Goal: Information Seeking & Learning: Learn about a topic

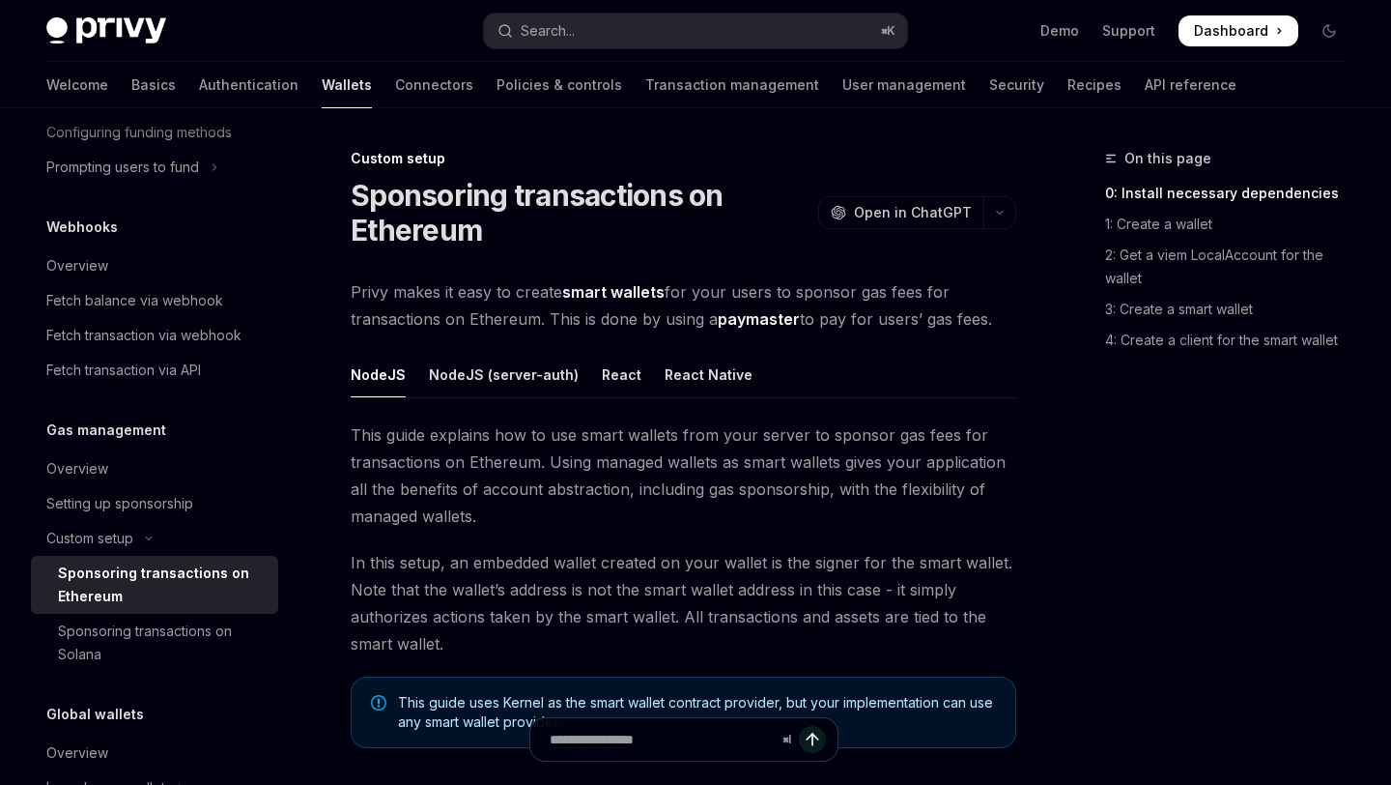
scroll to position [1443, 0]
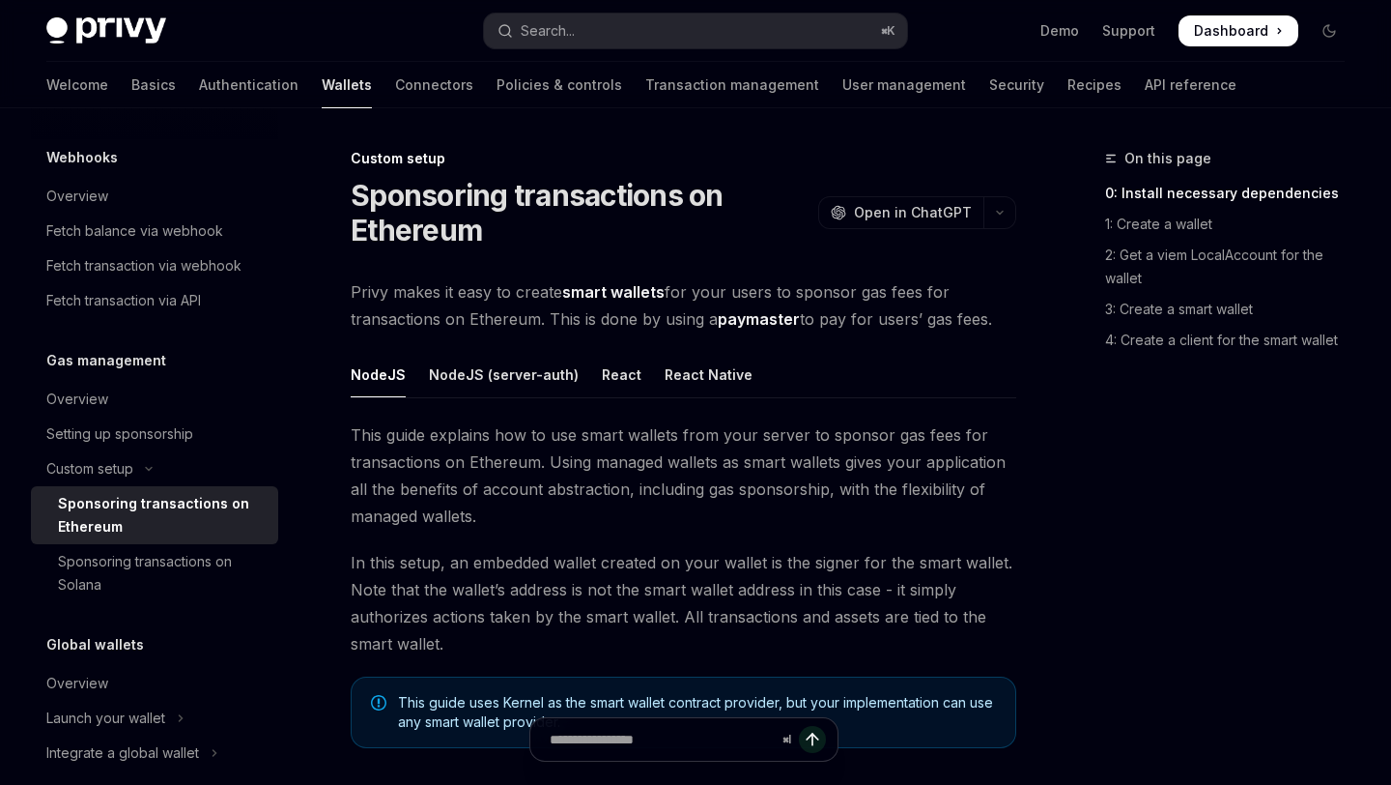
click at [268, 169] on div "Webhooks" at bounding box center [154, 157] width 247 height 23
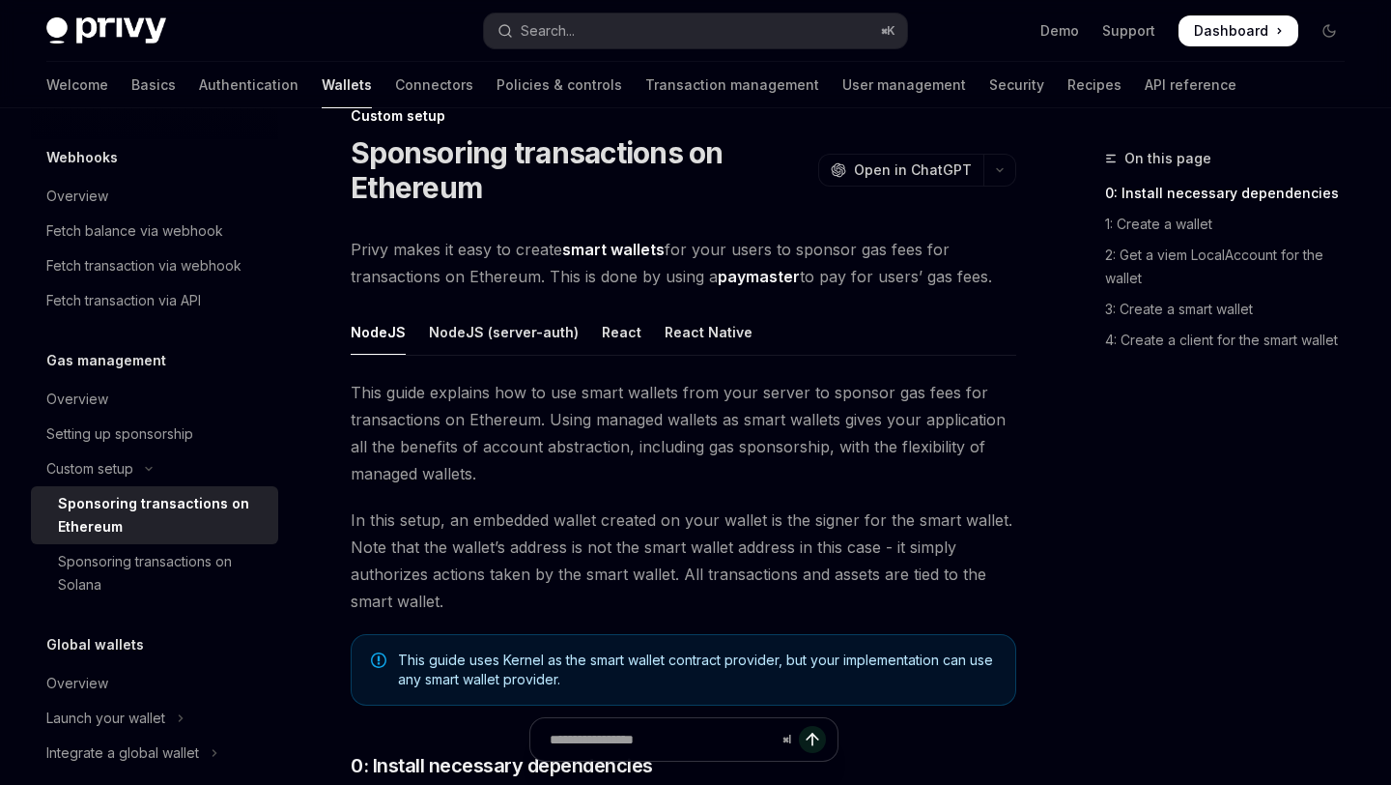
scroll to position [40, 0]
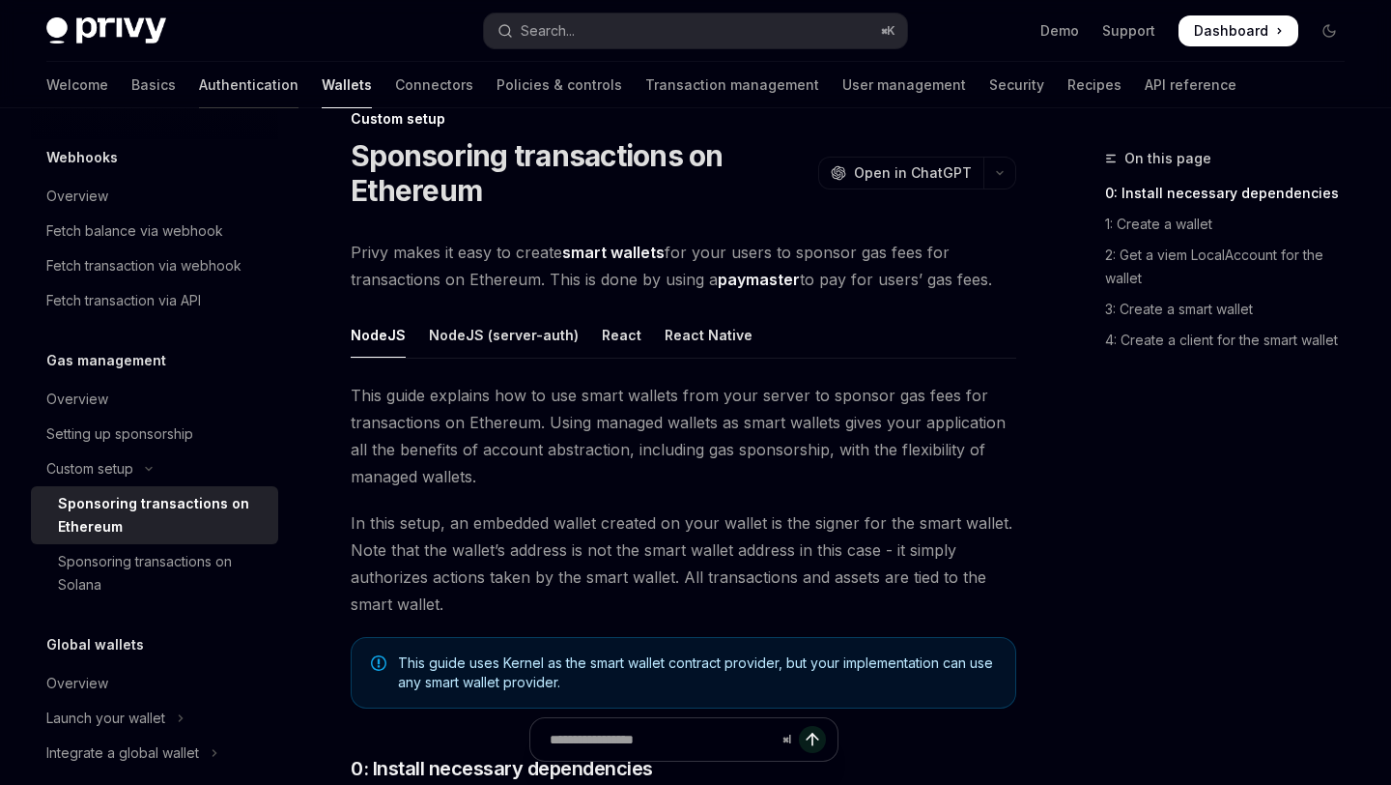
click at [199, 83] on link "Authentication" at bounding box center [249, 85] width 100 height 46
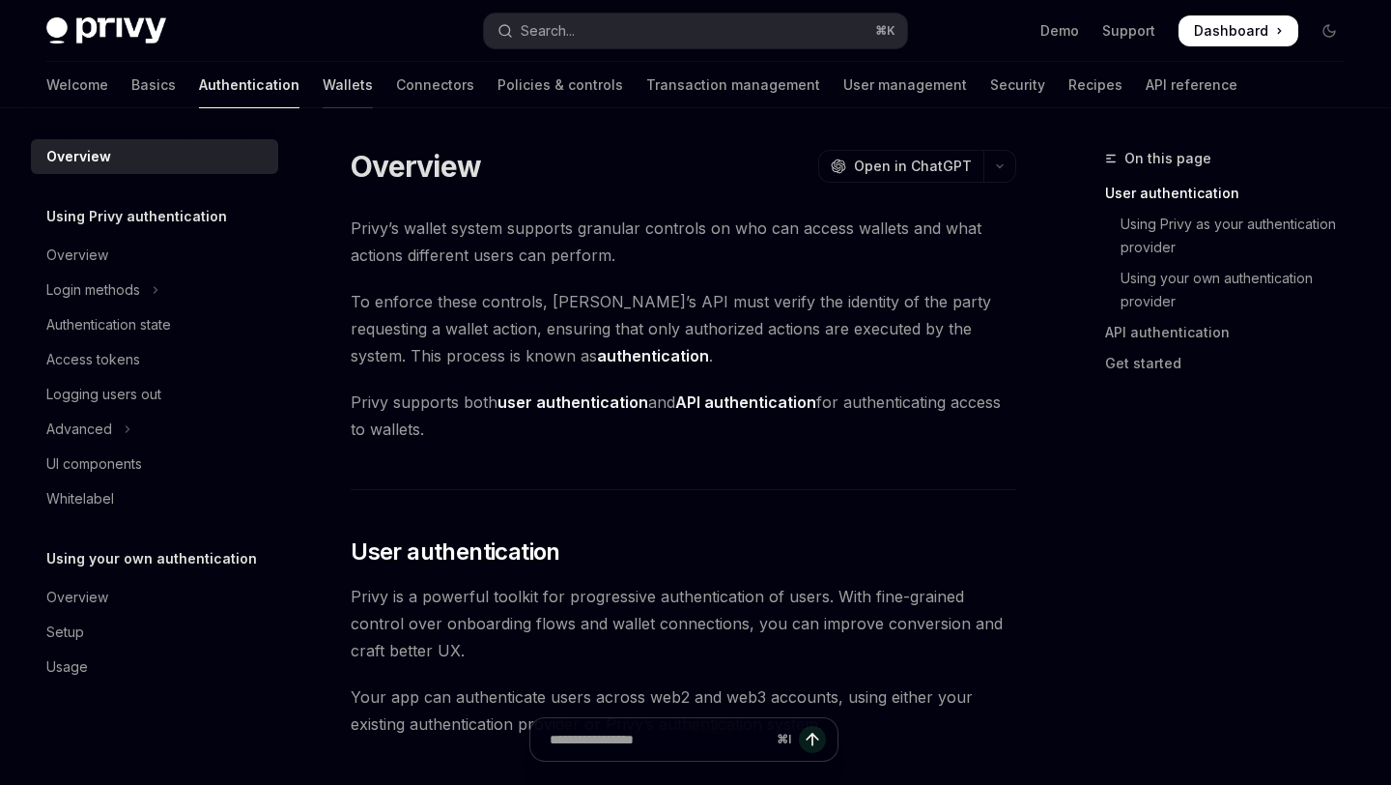
click at [323, 92] on link "Wallets" at bounding box center [348, 85] width 50 height 46
type textarea "*"
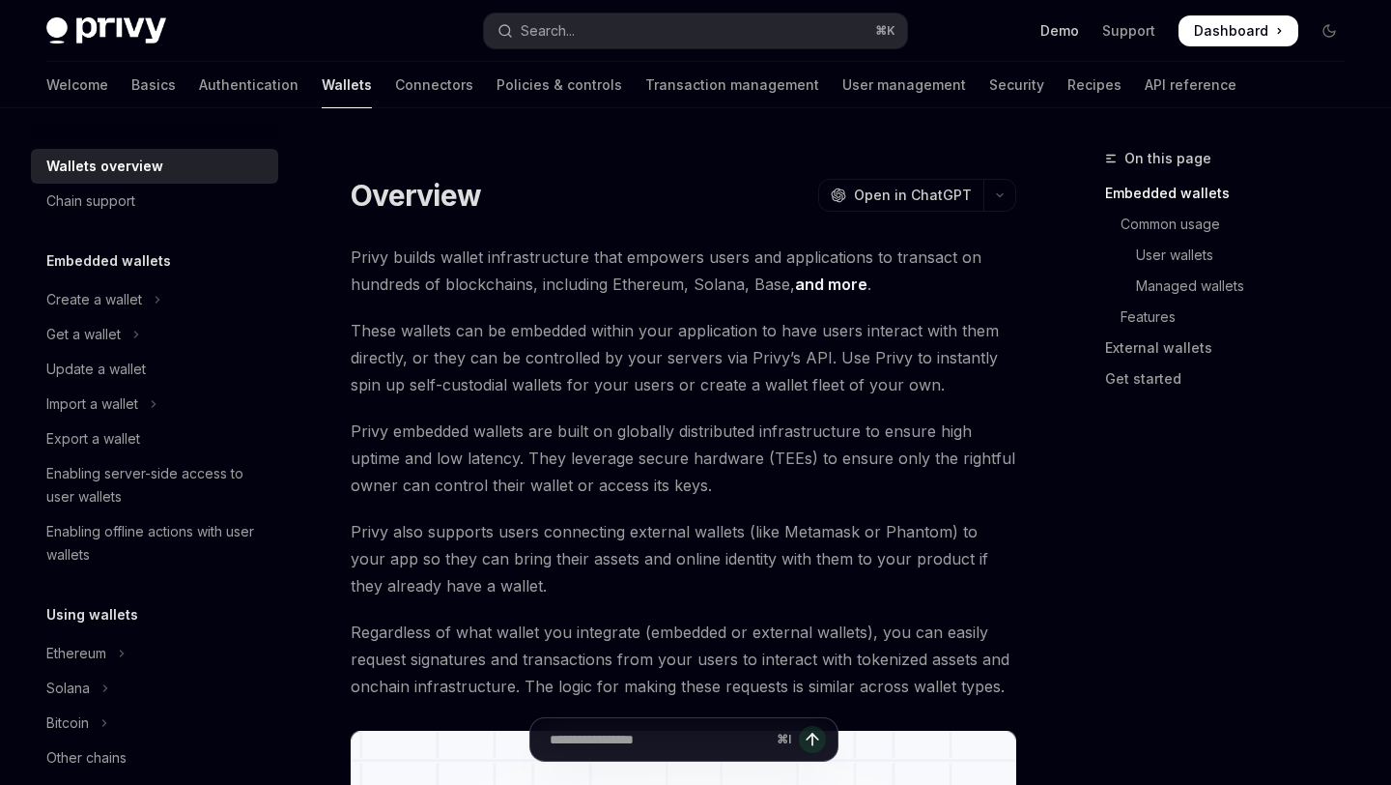
click at [1061, 28] on link "Demo" at bounding box center [1060, 30] width 39 height 19
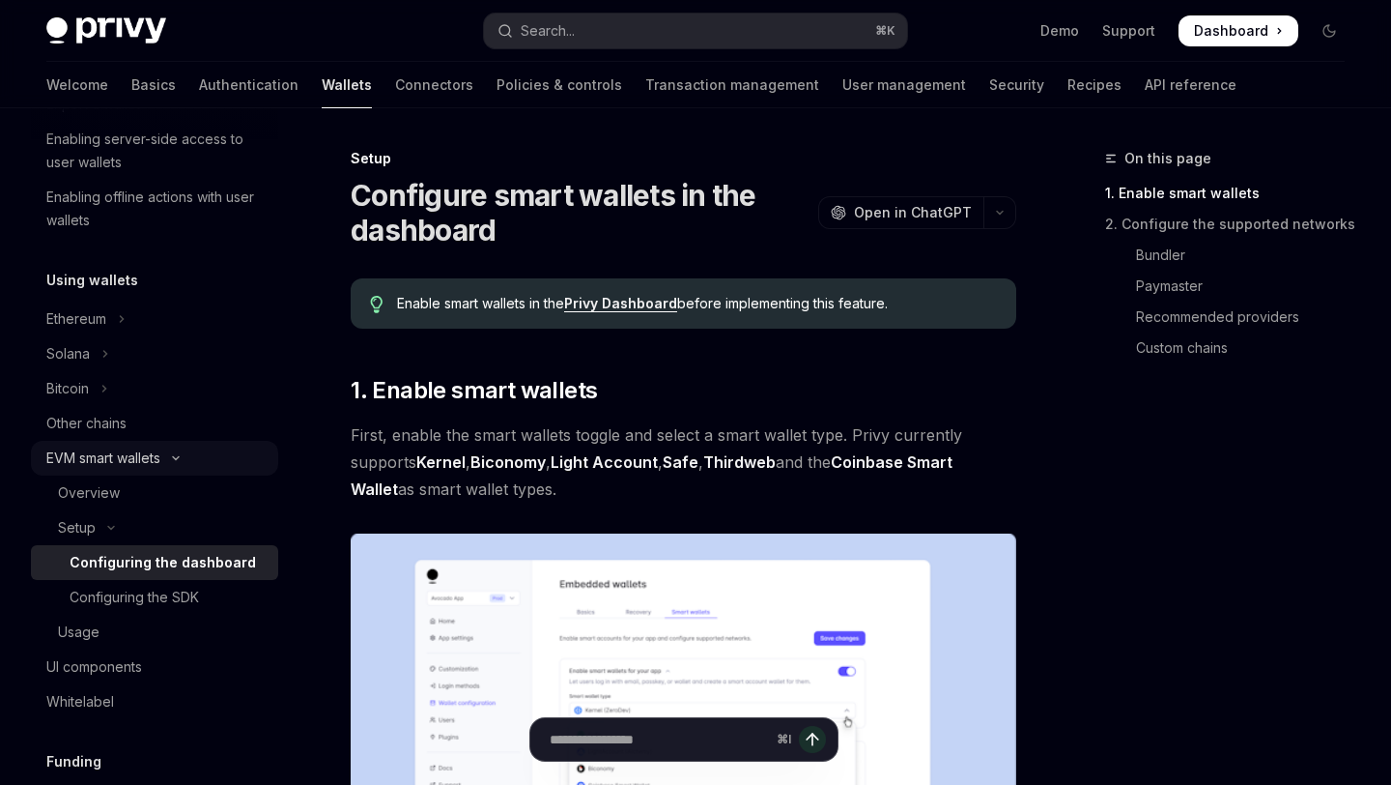
scroll to position [324, 0]
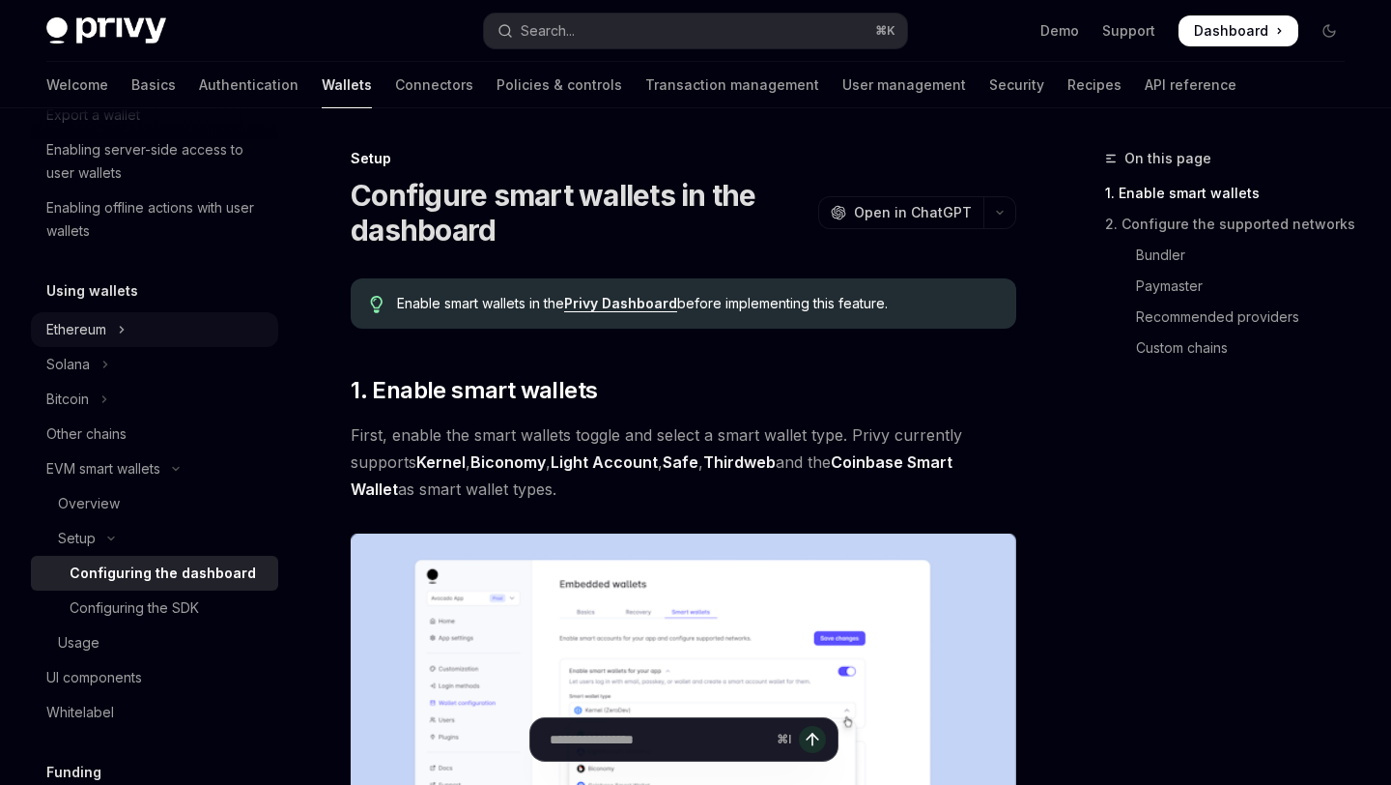
click at [116, 339] on button "Ethereum" at bounding box center [154, 329] width 247 height 35
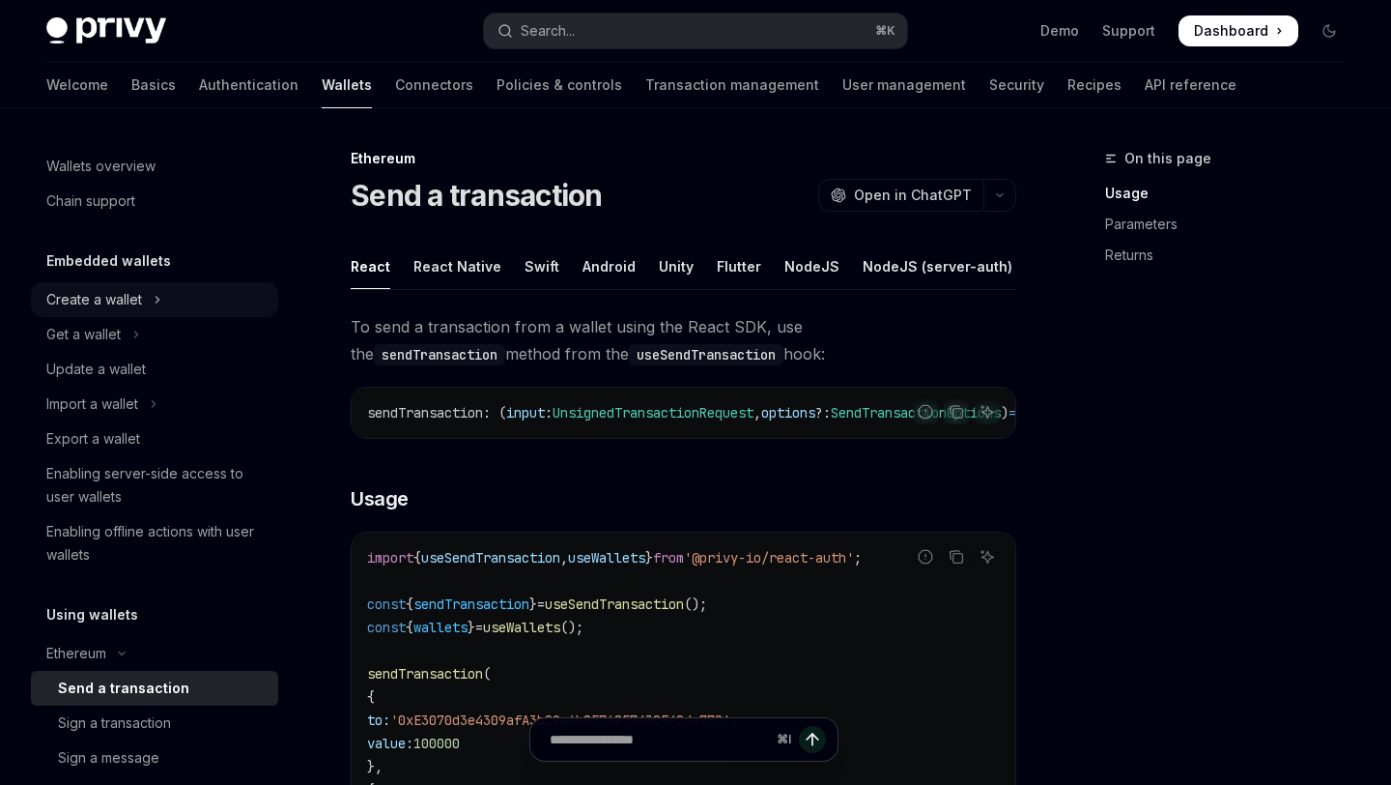
click at [139, 301] on div "Create a wallet" at bounding box center [94, 299] width 96 height 23
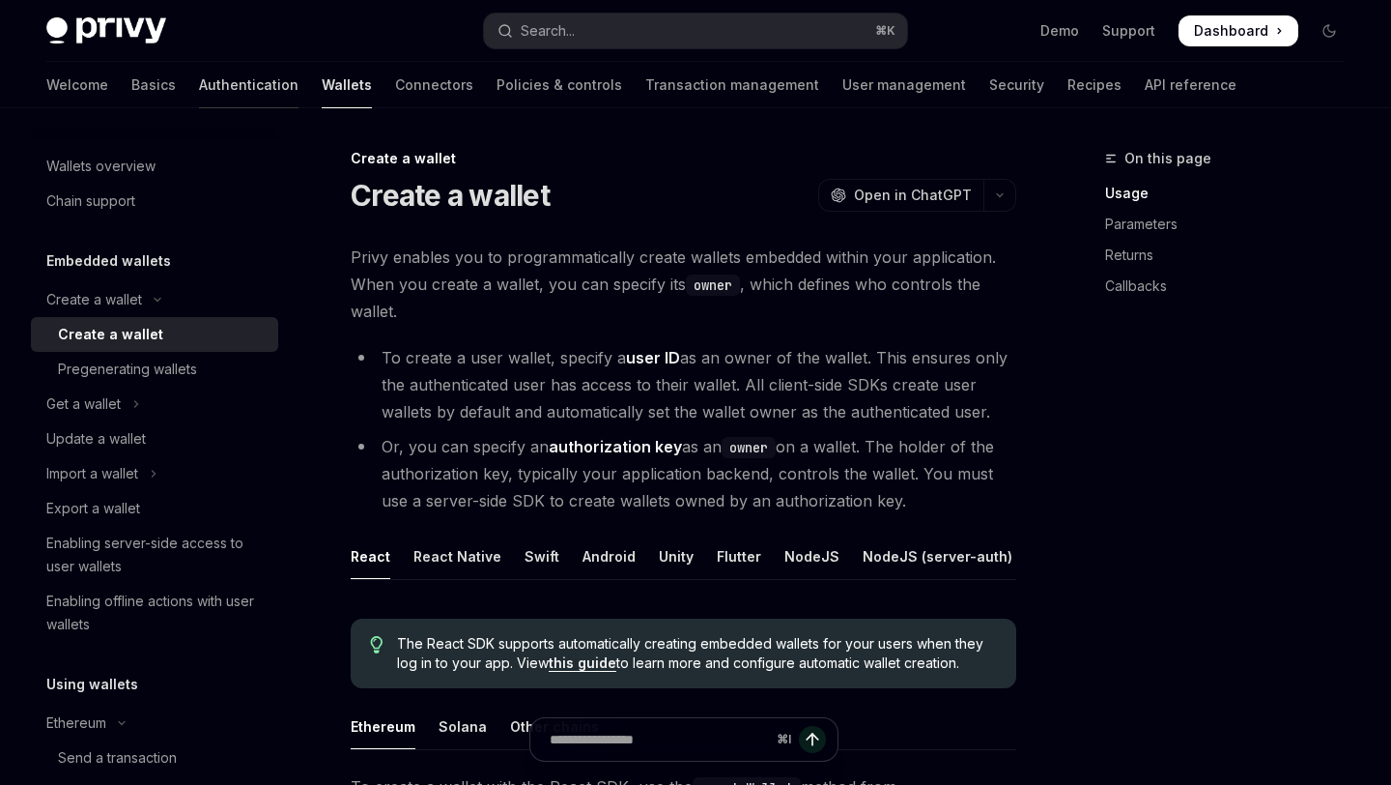
click at [199, 87] on link "Authentication" at bounding box center [249, 85] width 100 height 46
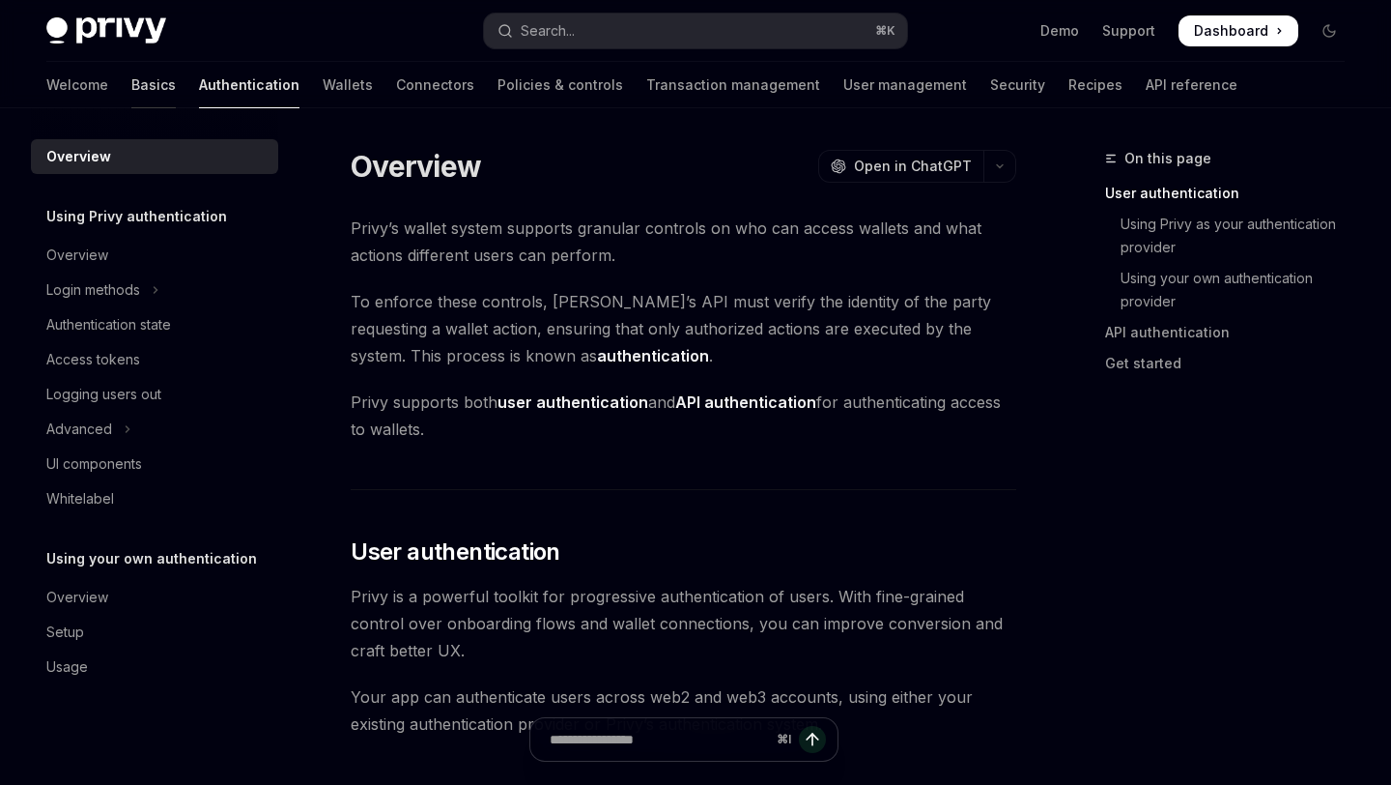
click at [131, 88] on link "Basics" at bounding box center [153, 85] width 44 height 46
type textarea "*"
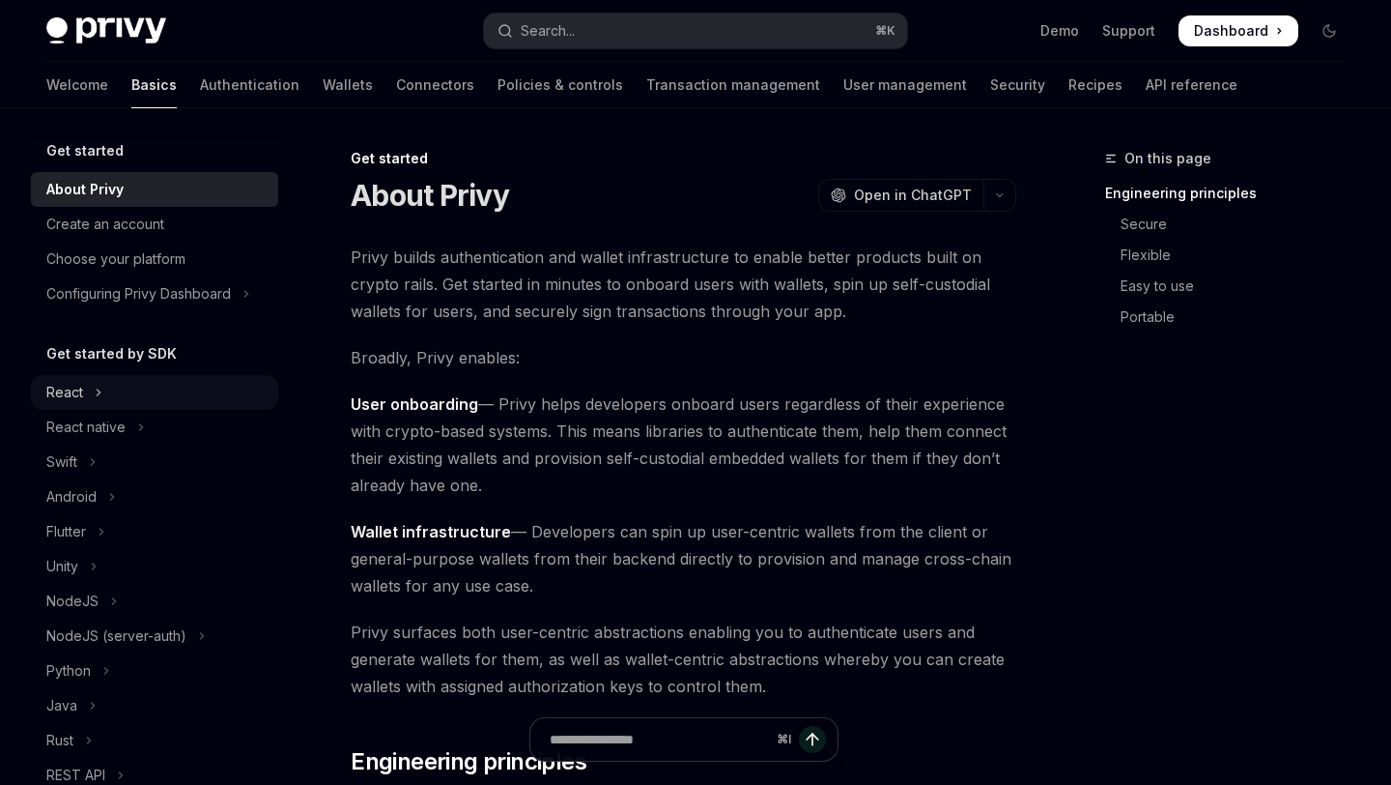
click at [123, 399] on button "React" at bounding box center [154, 392] width 247 height 35
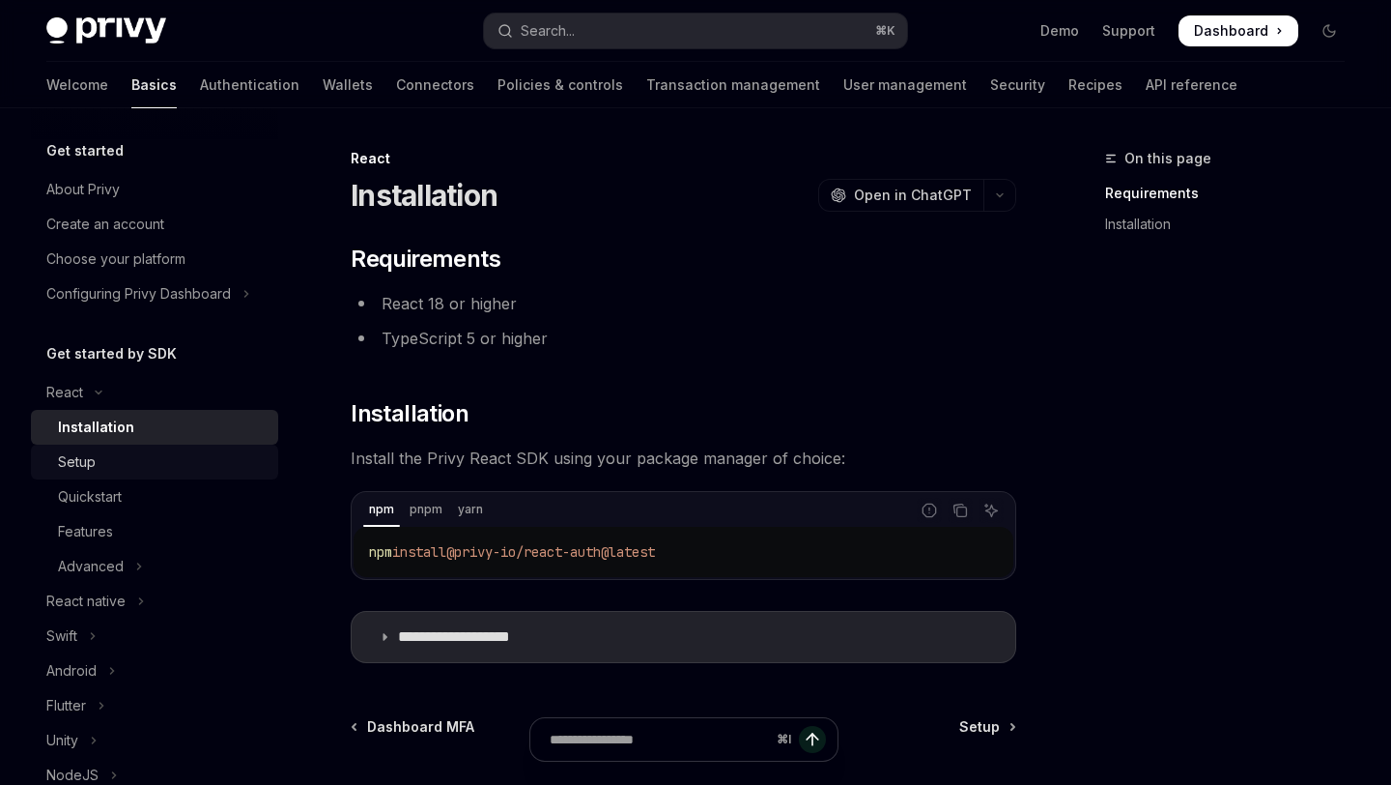
click at [123, 468] on div "Setup" at bounding box center [162, 461] width 209 height 23
type textarea "*"
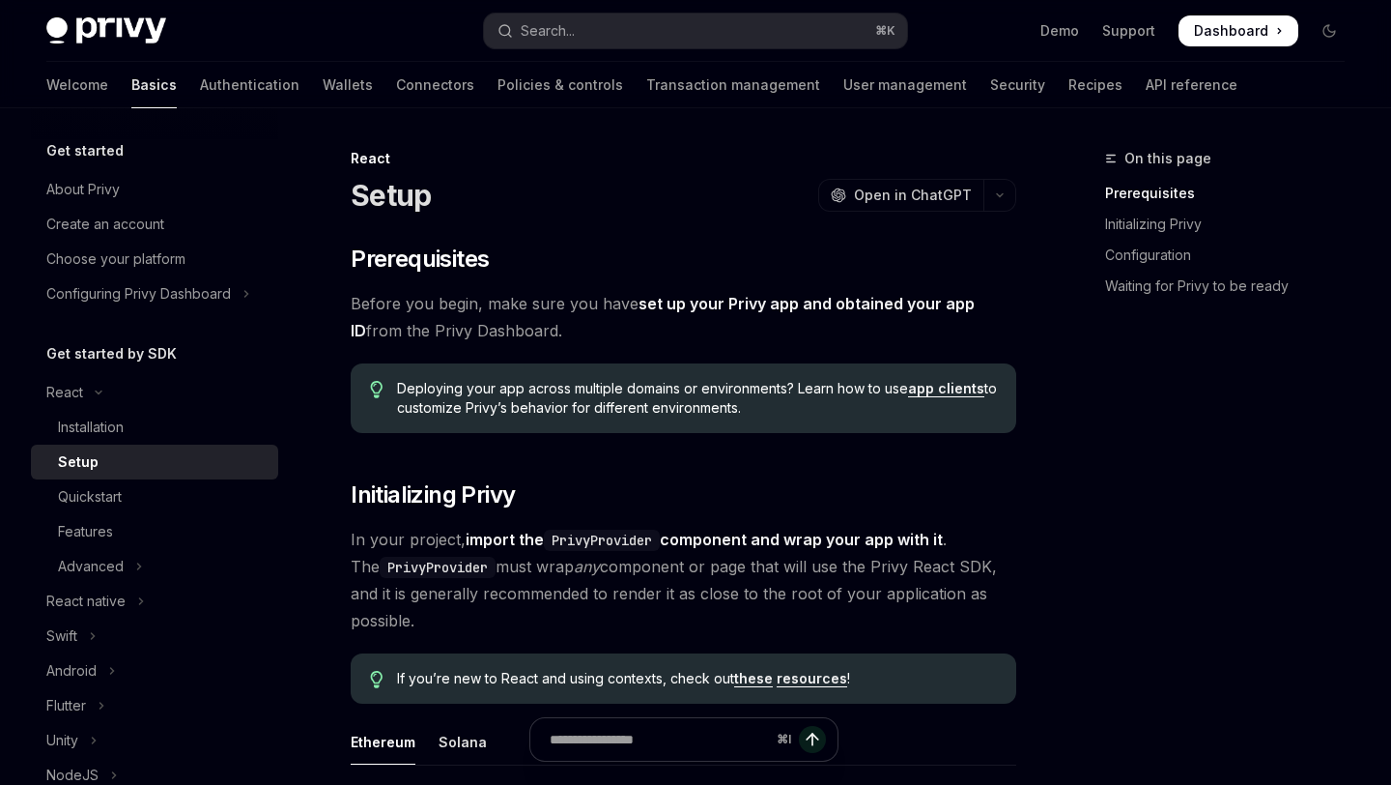
scroll to position [699, 0]
